Goal: Find specific fact: Find contact information

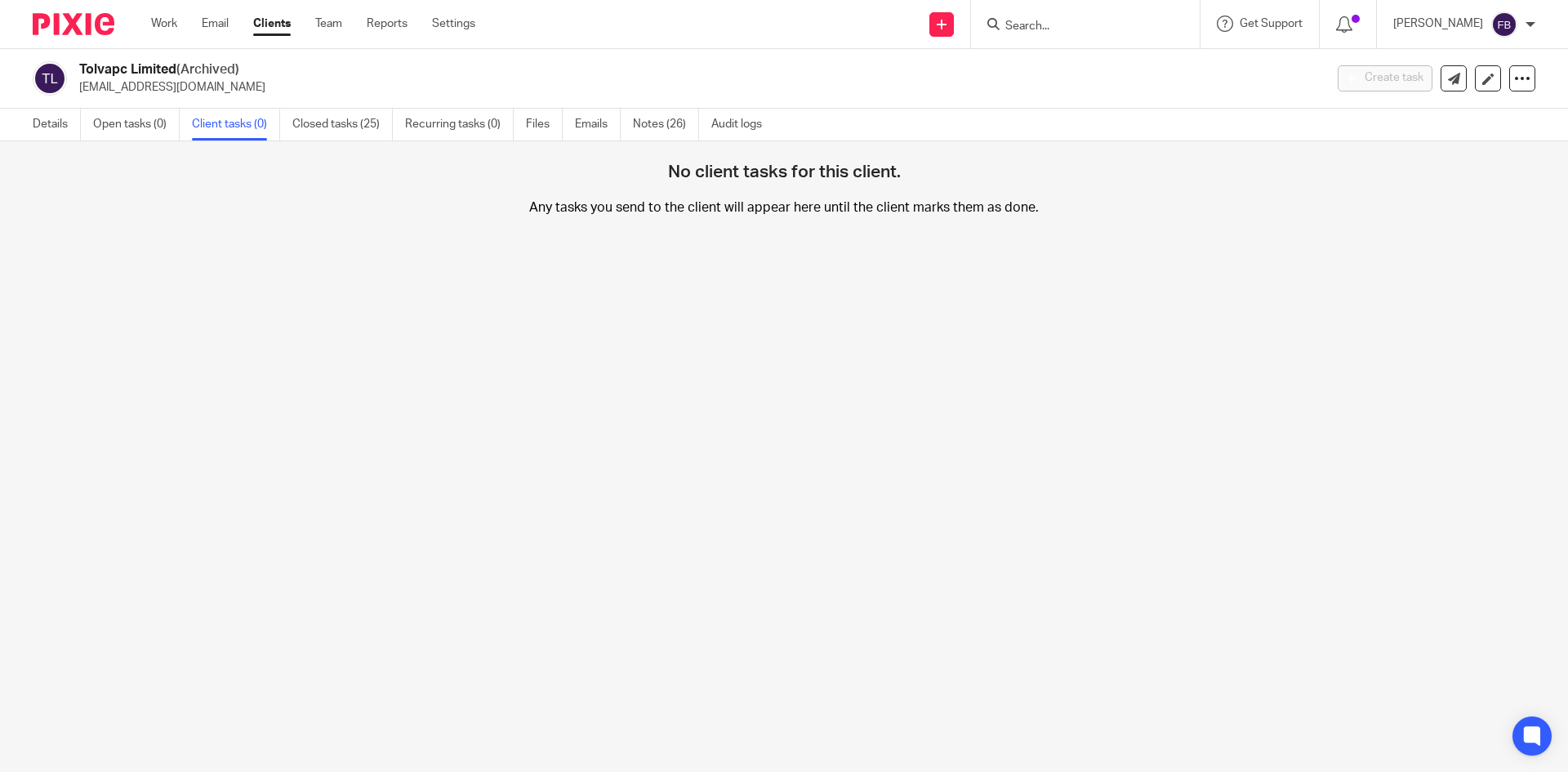
click at [1082, 17] on form at bounding box center [1091, 24] width 174 height 21
click at [1083, 23] on input "Search" at bounding box center [1077, 27] width 147 height 14
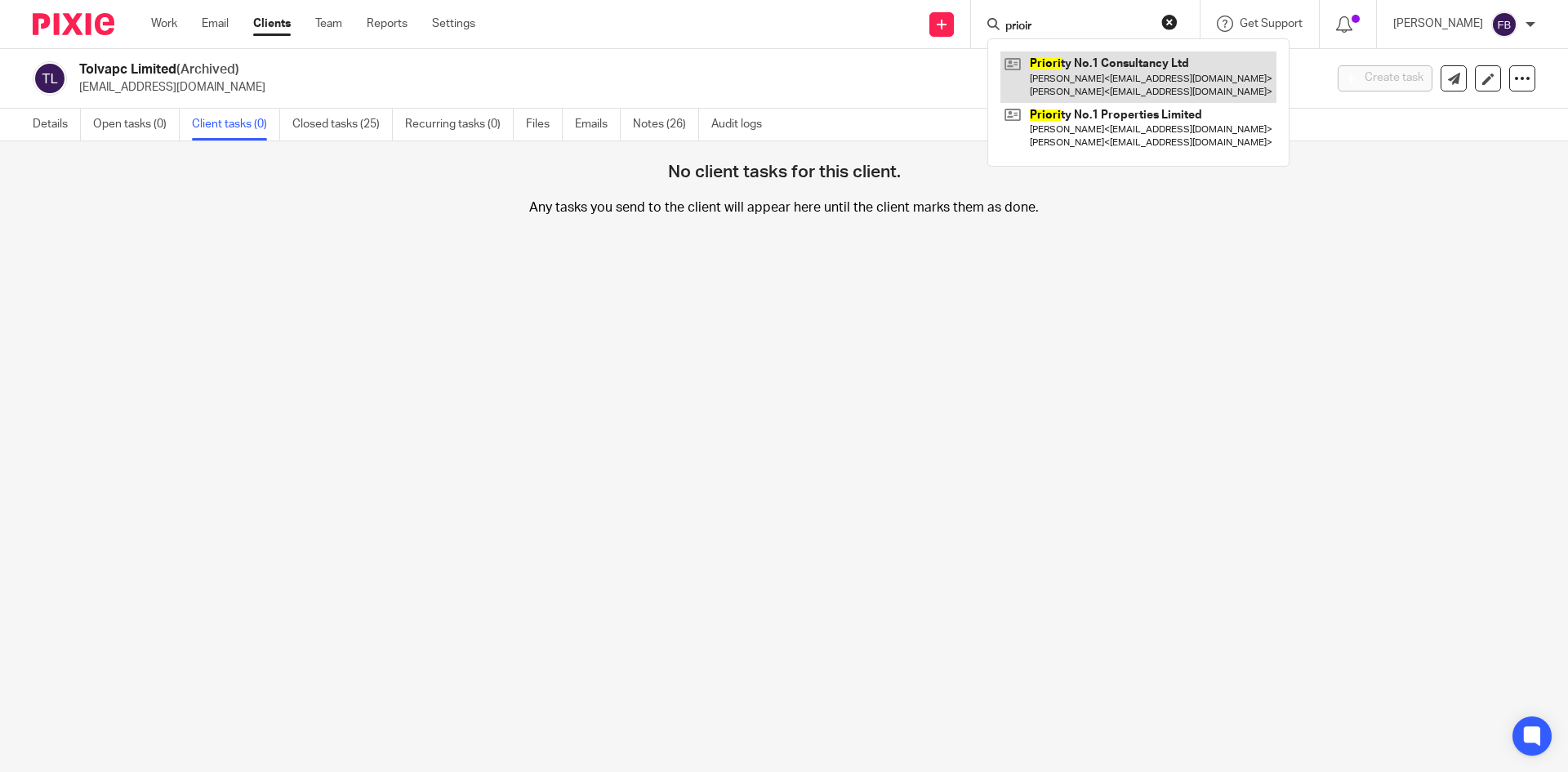
type input "prioir"
click at [1129, 72] on link at bounding box center [1138, 77] width 276 height 51
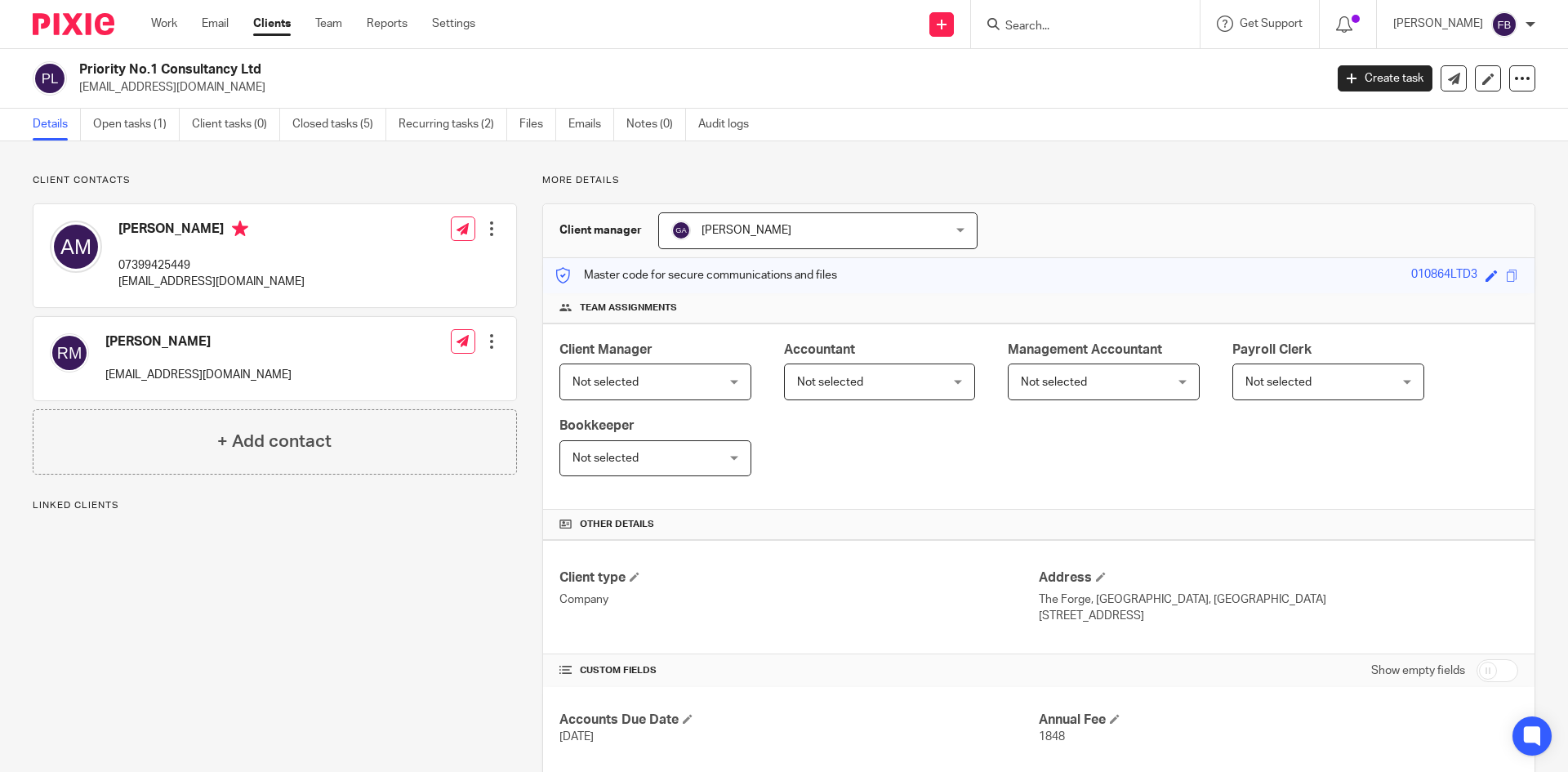
drag, startPoint x: 241, startPoint y: 96, endPoint x: 74, endPoint y: 83, distance: 167.5
click at [74, 83] on div "Priority No.1 Consultancy Ltd [EMAIL_ADDRESS][DOMAIN_NAME] Create task Update f…" at bounding box center [784, 79] width 1568 height 60
copy p "[EMAIL_ADDRESS][DOMAIN_NAME]"
